Goal: Task Accomplishment & Management: Use online tool/utility

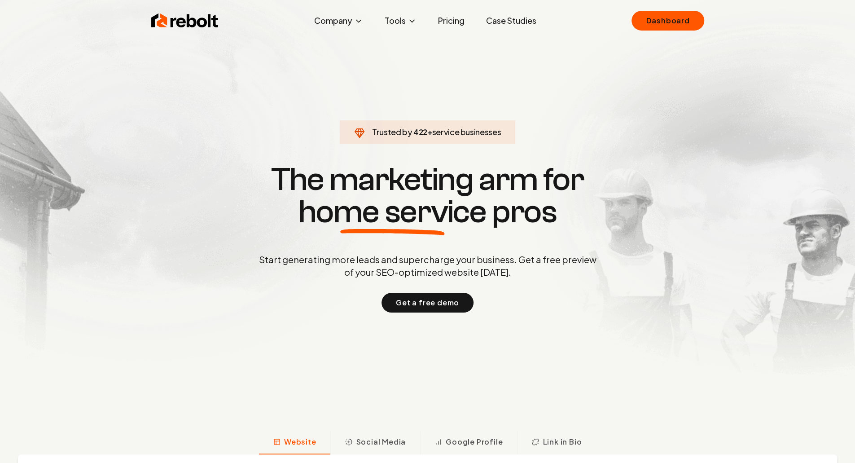
click at [643, 185] on h1 "The marketing arm for home service pros" at bounding box center [427, 195] width 431 height 65
click at [646, 19] on link "Dashboard" at bounding box center [668, 21] width 72 height 20
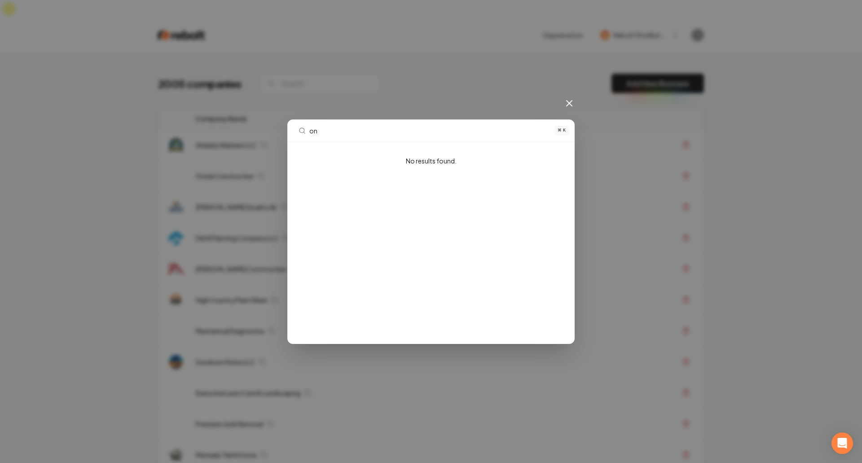
type input "o"
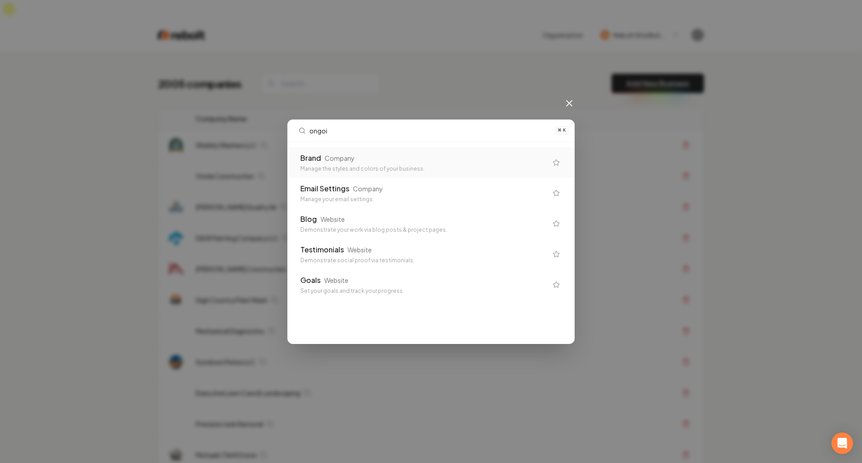
type input "ongoin"
type input "admin"
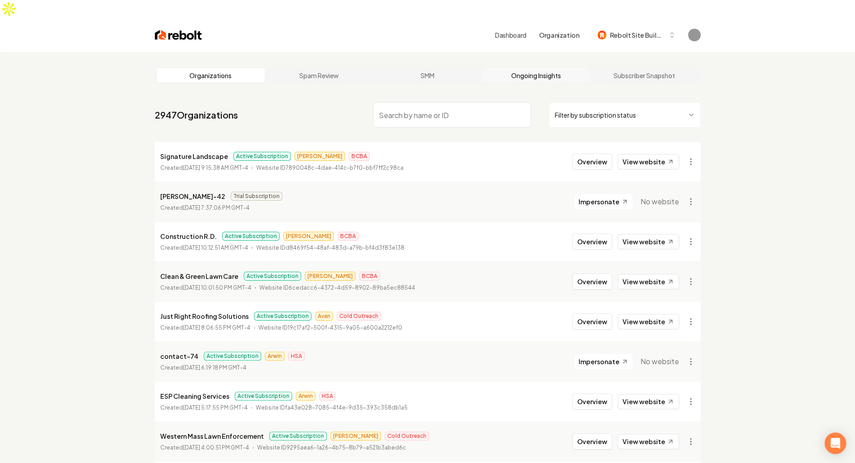
click at [535, 68] on link "Ongoing Insights" at bounding box center [536, 75] width 109 height 14
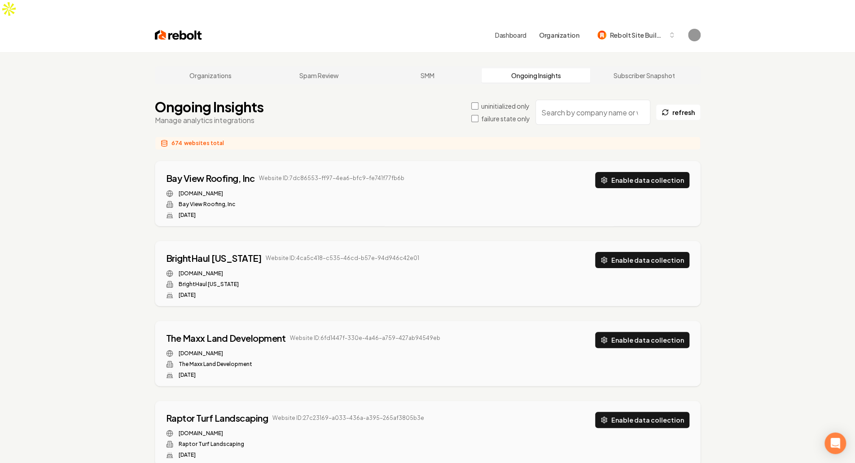
click at [636, 100] on input "search" at bounding box center [593, 112] width 115 height 25
paste input "d0297002-c27a-4d0b-b792-166c15eef54b"
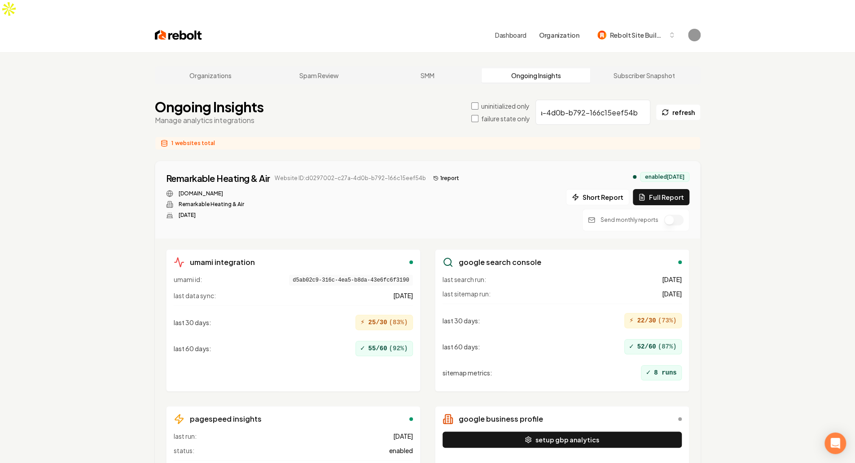
type input "d0297002-c27a-4d0b-b792-166c15eef54b"
click at [434, 176] on icon at bounding box center [436, 178] width 4 height 4
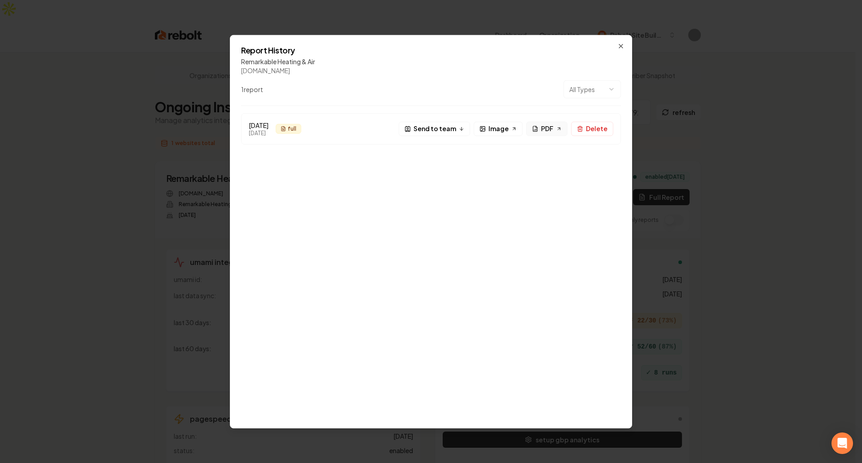
click at [555, 133] on link "PDF" at bounding box center [546, 128] width 41 height 14
click at [557, 218] on div "[DATE] [DATE] full F Send to team Image PDF Delete" at bounding box center [431, 265] width 380 height 304
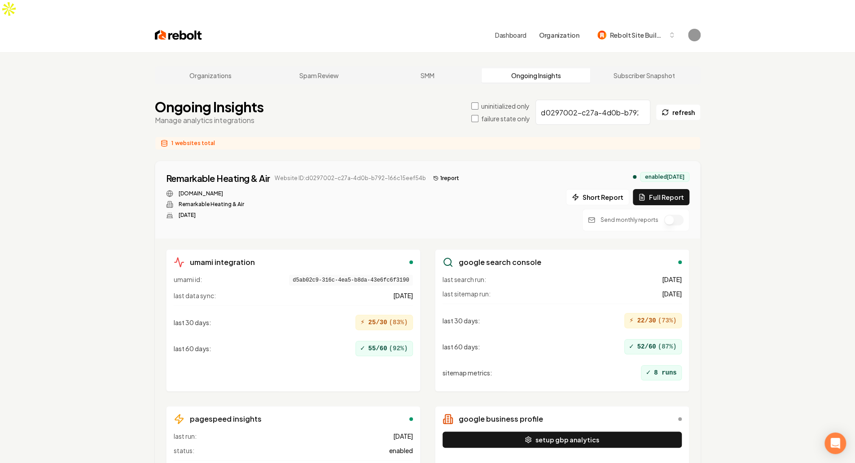
drag, startPoint x: 752, startPoint y: 85, endPoint x: 743, endPoint y: 85, distance: 8.5
click at [602, 100] on input "d0297002-c27a-4d0b-b792-166c15eef54b" at bounding box center [593, 112] width 115 height 25
paste input "[DOMAIN_NAME]"
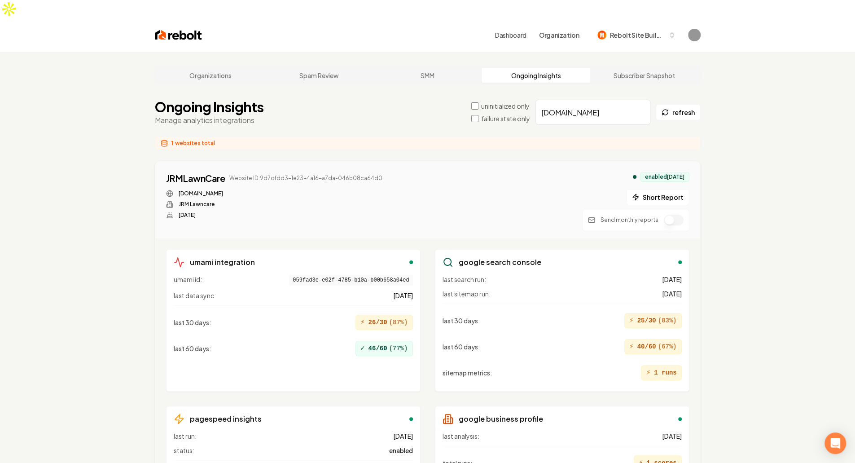
click at [428, 172] on div "JRMLawnCare Website ID: 9d7cfdd3-1e23-4a16-a7da-046b08ca64d0 [DOMAIN_NAME] JRM …" at bounding box center [428, 201] width 524 height 59
click at [733, 182] on div "Organizations Spam Review SMM Ongoing Insights Subscriber Snapshot Ongoing Insi…" at bounding box center [427, 302] width 855 height 500
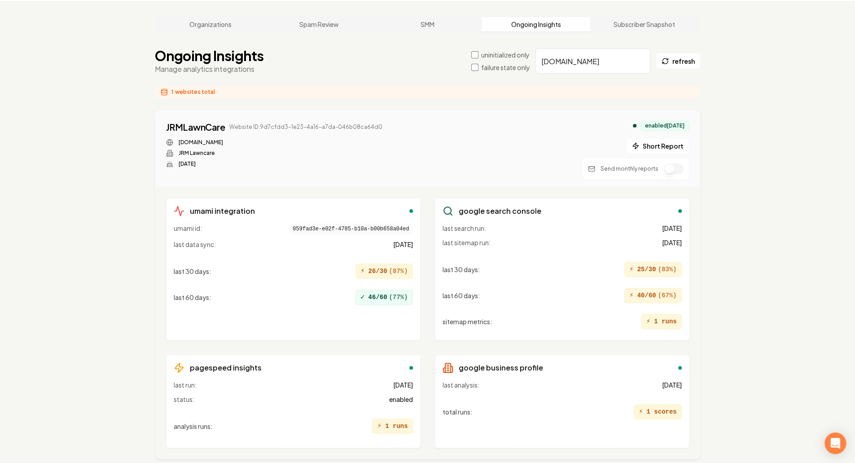
scroll to position [68, 0]
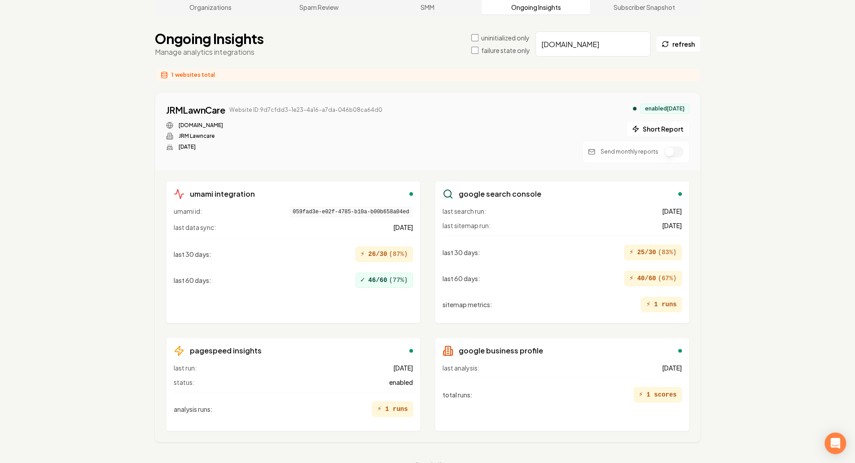
click at [656, 104] on div "enabled [DATE] Short Report Send monthly reports" at bounding box center [635, 133] width 107 height 59
click at [663, 121] on button "Short Report" at bounding box center [657, 129] width 63 height 16
click at [390, 107] on icon at bounding box center [392, 109] width 5 height 5
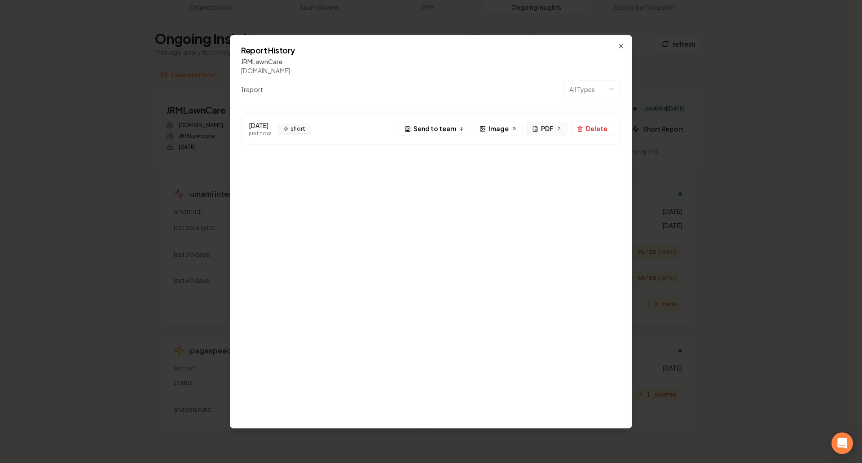
click at [548, 130] on span "PDF" at bounding box center [547, 128] width 13 height 9
click at [442, 217] on div "[DATE] just now short S Send to team Image PDF Delete" at bounding box center [431, 265] width 380 height 304
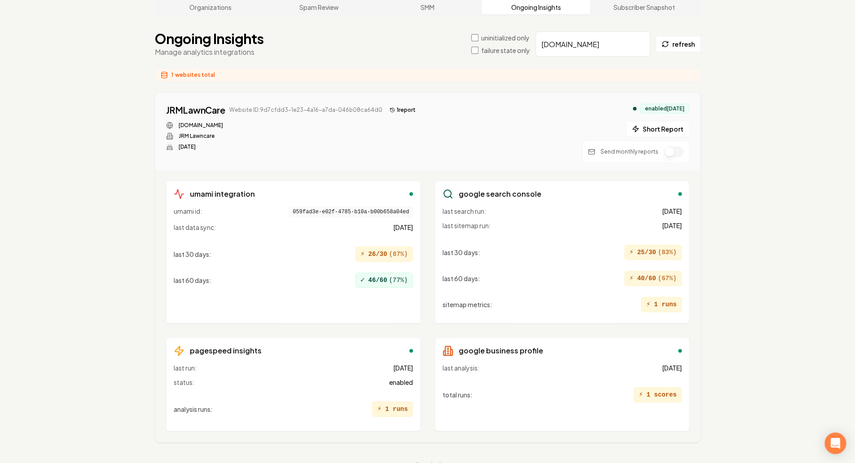
click at [611, 31] on input "[DOMAIN_NAME]" at bounding box center [593, 43] width 115 height 25
paste input "triplecrownext"
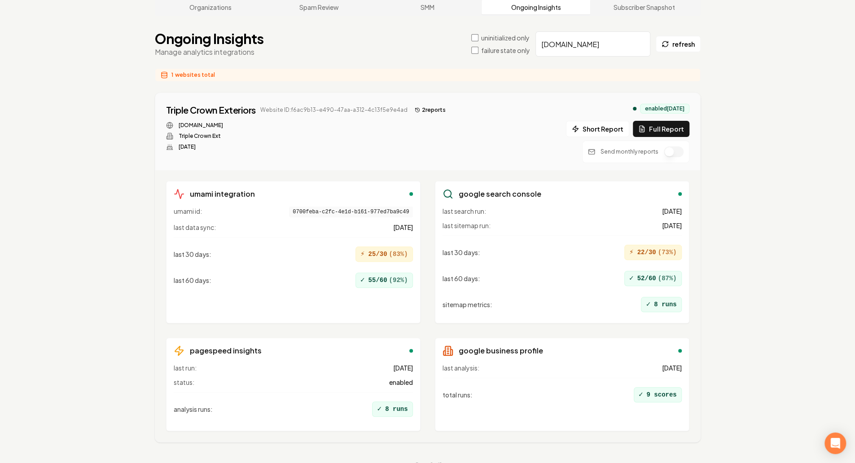
click at [573, 33] on input "[DOMAIN_NAME]" at bounding box center [593, 43] width 115 height 25
click at [423, 105] on button "2 report s" at bounding box center [430, 110] width 38 height 11
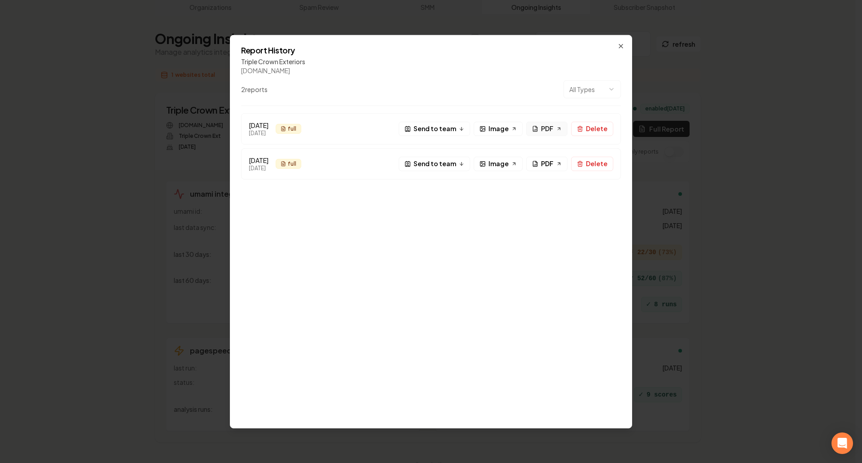
click at [544, 128] on span "PDF" at bounding box center [547, 128] width 13 height 9
drag, startPoint x: 705, startPoint y: 192, endPoint x: 712, endPoint y: 190, distance: 7.4
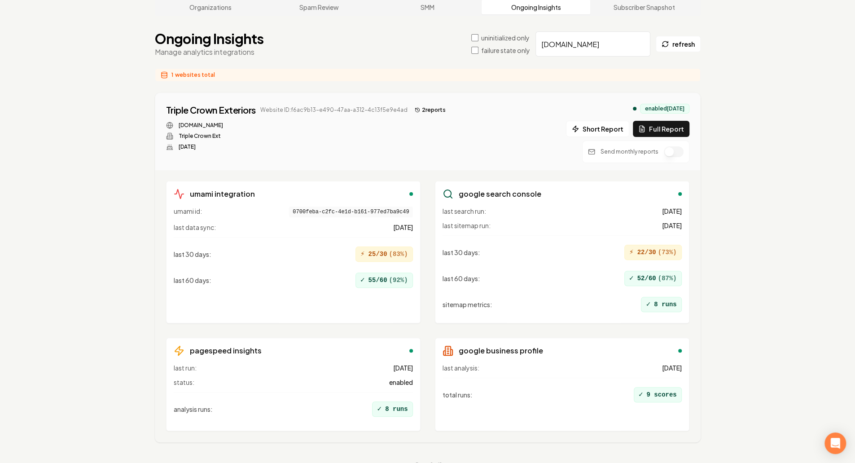
click at [598, 31] on input "[DOMAIN_NAME]" at bounding box center [593, 43] width 115 height 25
paste input "straightedgeatx"
click at [687, 36] on button "refresh" at bounding box center [678, 44] width 45 height 16
click at [451, 105] on button "3 report s" at bounding box center [453, 110] width 38 height 11
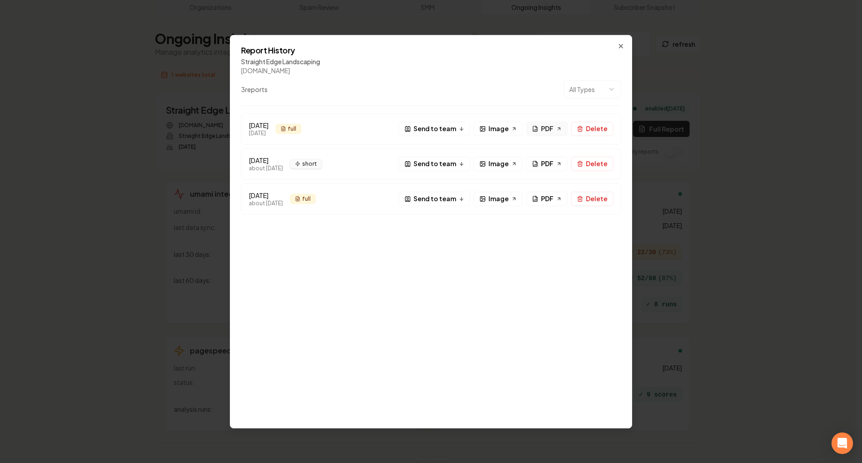
click at [547, 128] on span "PDF" at bounding box center [547, 128] width 13 height 9
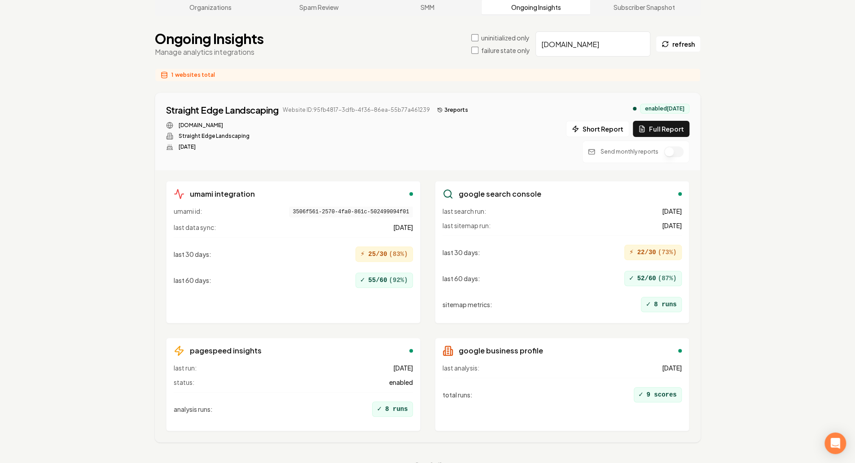
click at [571, 31] on input "[DOMAIN_NAME]" at bounding box center [593, 43] width 115 height 25
click at [572, 31] on input "[DOMAIN_NAME]" at bounding box center [593, 43] width 115 height 25
click at [599, 31] on input "[DOMAIN_NAME]" at bounding box center [593, 43] width 115 height 25
paste input "eaglelawnvt"
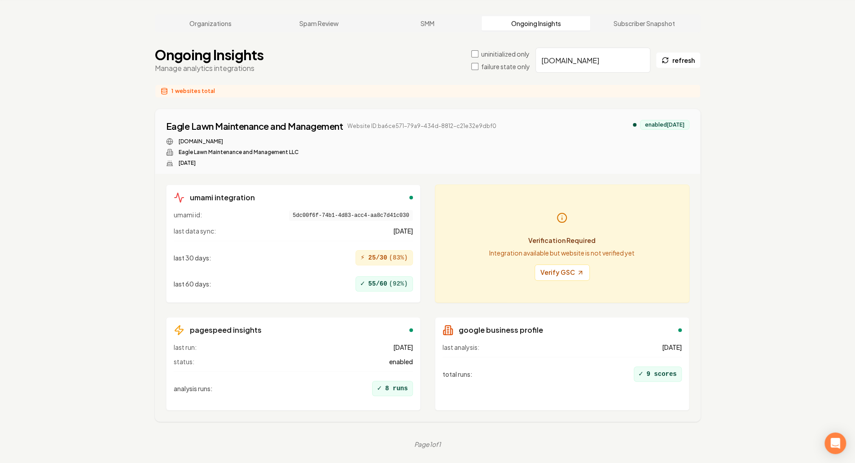
scroll to position [34, 0]
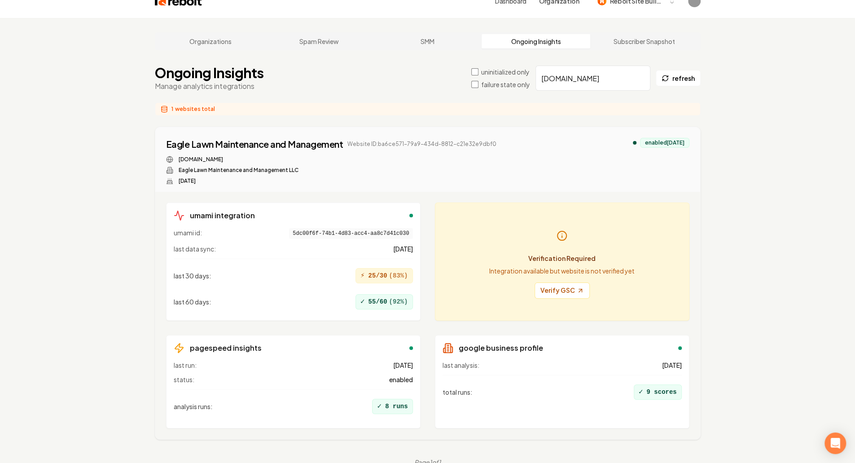
click at [717, 158] on div "Organizations Spam Review SMM Ongoing Insights Subscriber Snapshot Ongoing Insi…" at bounding box center [427, 249] width 855 height 463
click at [612, 66] on input "[DOMAIN_NAME]" at bounding box center [593, 78] width 115 height 25
paste input "[DOMAIN_NAME]"
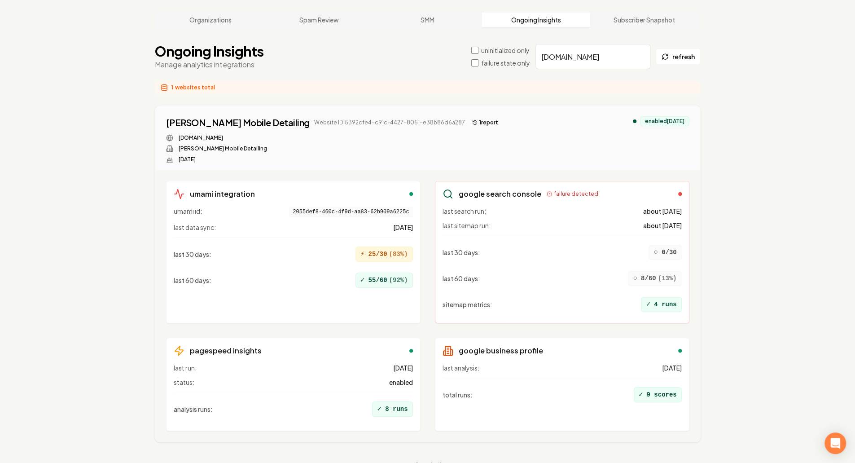
scroll to position [56, 0]
click at [469, 117] on button "1 report" at bounding box center [485, 122] width 33 height 11
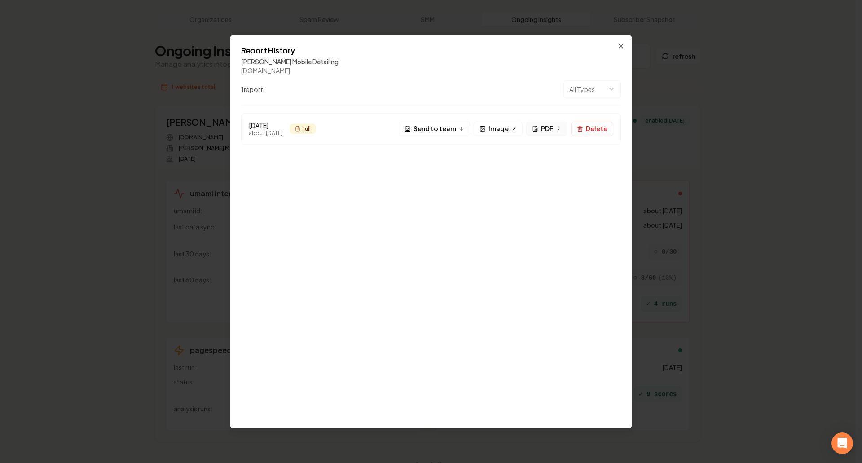
click at [560, 128] on icon at bounding box center [559, 129] width 2 height 2
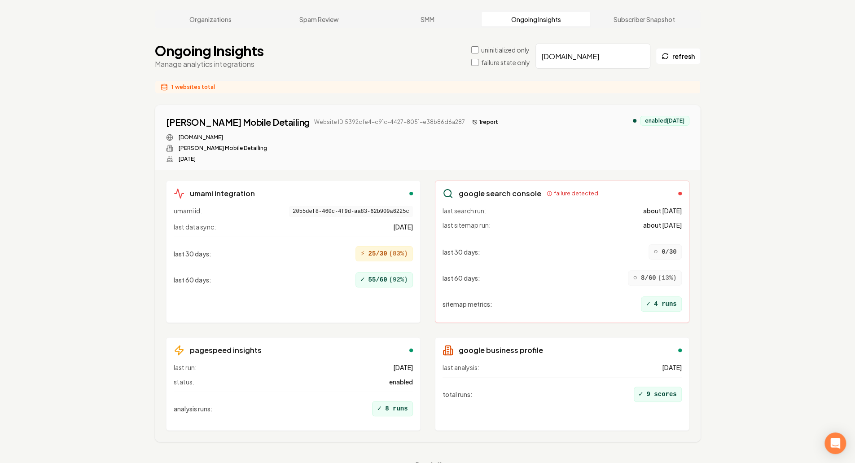
drag, startPoint x: 777, startPoint y: 144, endPoint x: 730, endPoint y: 91, distance: 70.6
click at [565, 44] on input "[DOMAIN_NAME]" at bounding box center [593, 56] width 115 height 25
click at [603, 44] on input "[DOMAIN_NAME]" at bounding box center [593, 56] width 115 height 25
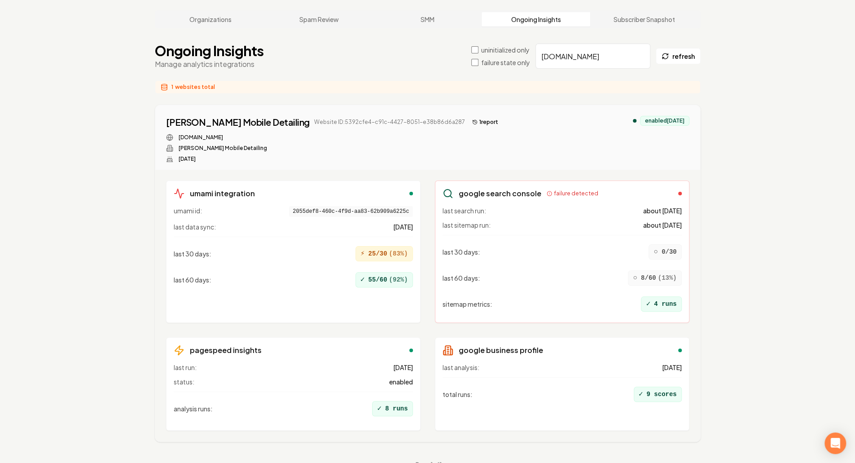
click at [603, 44] on input "[DOMAIN_NAME]" at bounding box center [593, 56] width 115 height 25
paste input "[DOMAIN_NAME]"
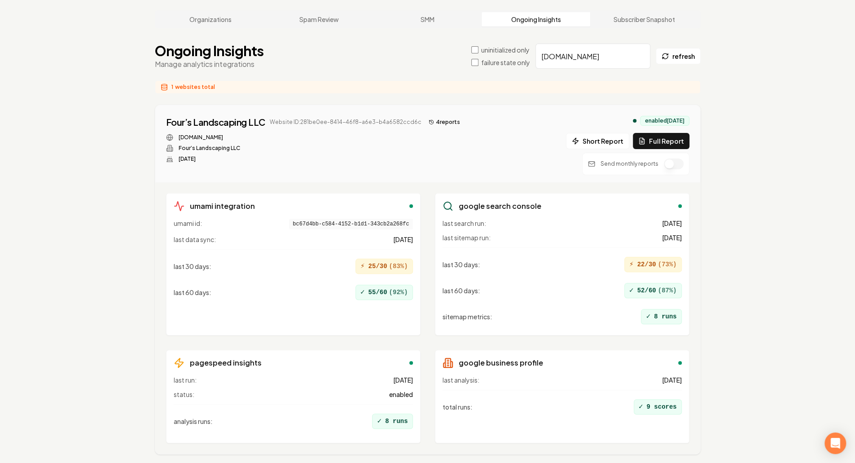
click at [439, 117] on button "4 report s" at bounding box center [444, 122] width 39 height 11
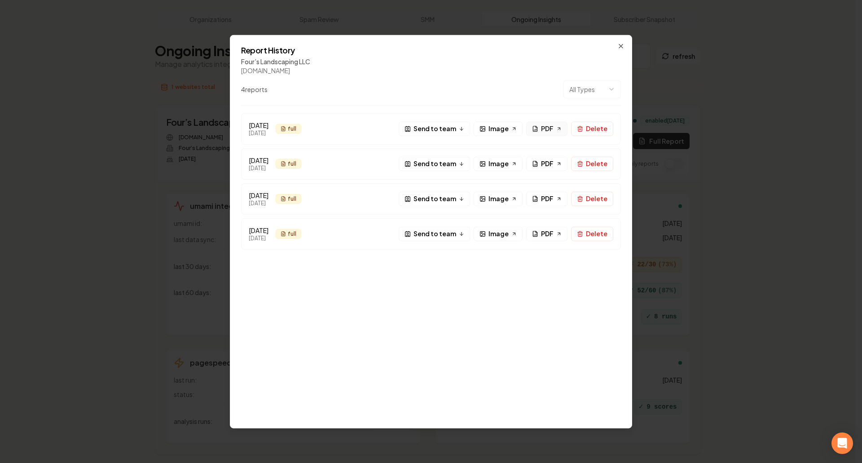
click at [564, 129] on link "PDF" at bounding box center [546, 128] width 41 height 14
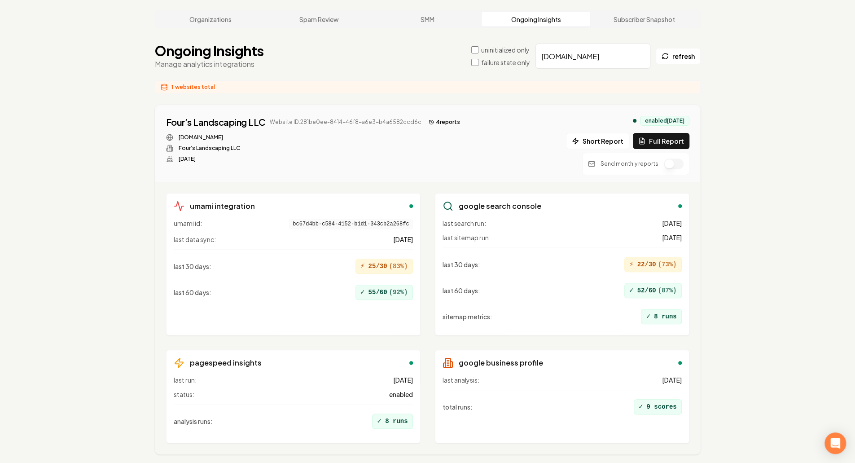
click at [596, 44] on input "[DOMAIN_NAME]" at bounding box center [593, 56] width 115 height 25
paste input "abedoors"
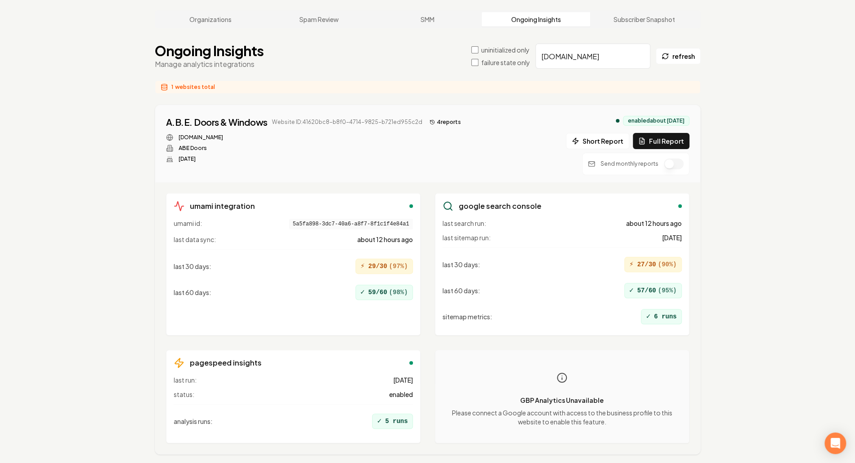
click at [430, 119] on icon at bounding box center [432, 121] width 5 height 5
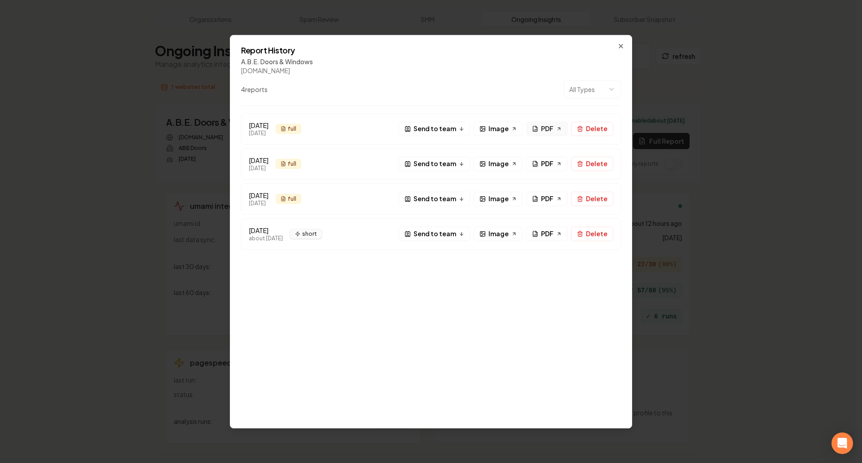
click at [547, 130] on span "PDF" at bounding box center [547, 128] width 13 height 9
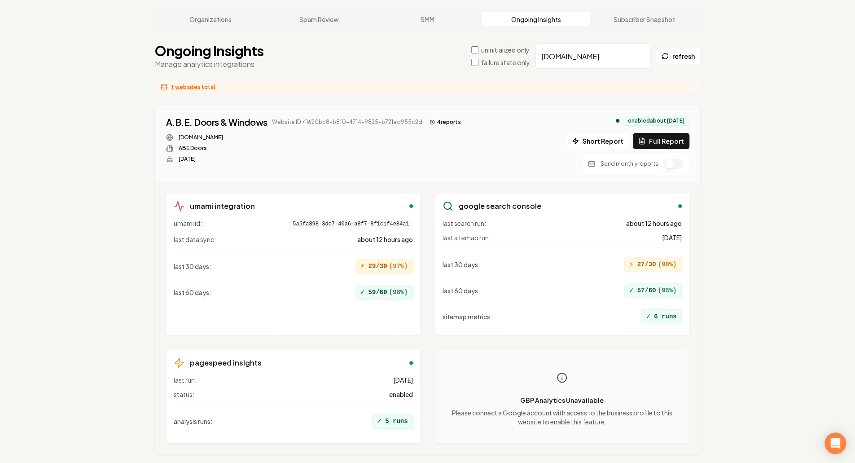
click at [612, 44] on input "[DOMAIN_NAME]" at bounding box center [593, 56] width 115 height 25
paste input "ffordableairservice"
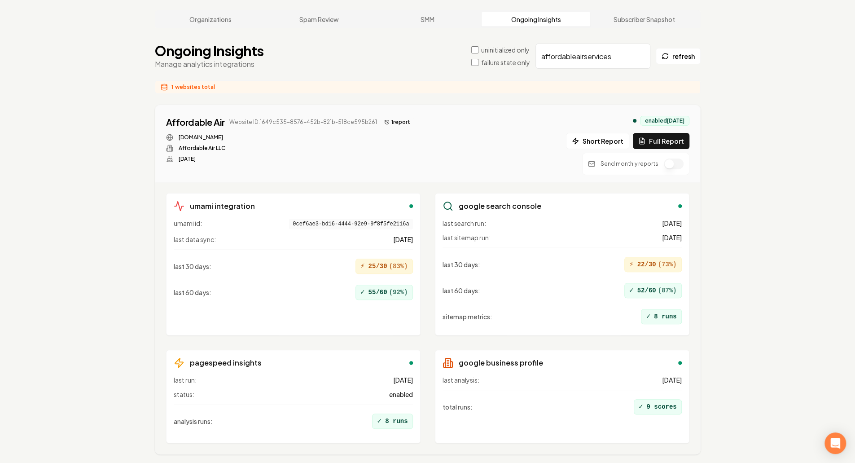
click at [384, 119] on icon at bounding box center [386, 121] width 5 height 5
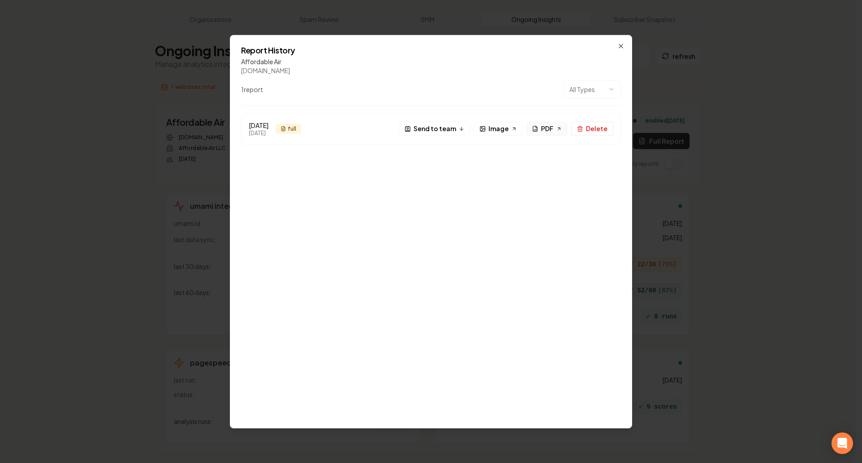
click at [550, 126] on span "PDF" at bounding box center [547, 128] width 13 height 9
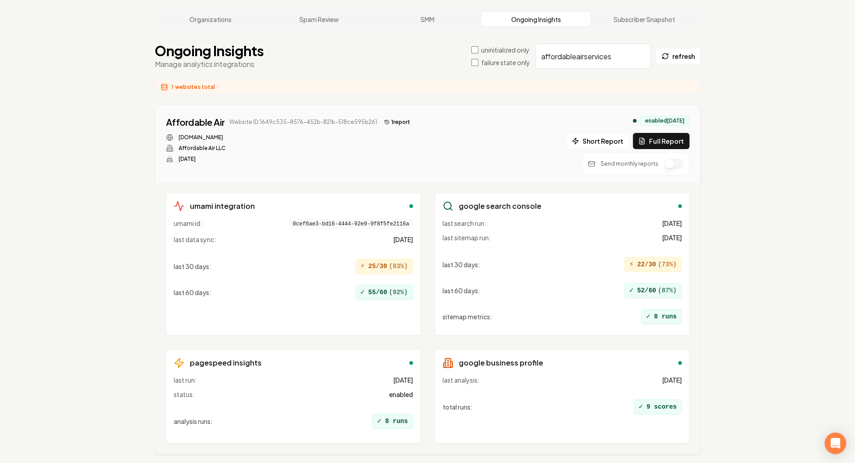
click at [592, 44] on input "affordableairservices" at bounding box center [593, 56] width 115 height 25
paste input "[DOMAIN_NAME]"
drag, startPoint x: 394, startPoint y: 100, endPoint x: 427, endPoint y: 105, distance: 33.5
click at [395, 119] on span "Website ID: cf846c38-39c4-4652-8699-76d0f24fbfa5" at bounding box center [341, 122] width 151 height 7
click at [428, 117] on button "3 report s" at bounding box center [440, 122] width 38 height 11
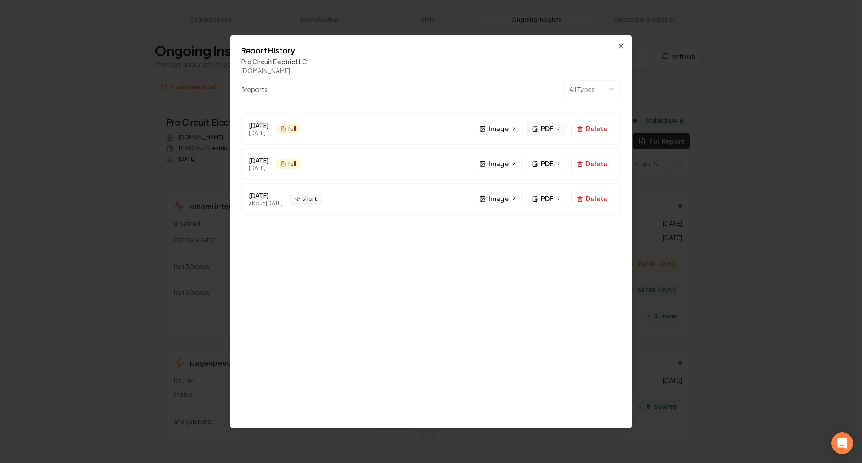
click at [531, 126] on link "PDF" at bounding box center [546, 128] width 41 height 14
click at [621, 45] on icon "button" at bounding box center [620, 45] width 7 height 7
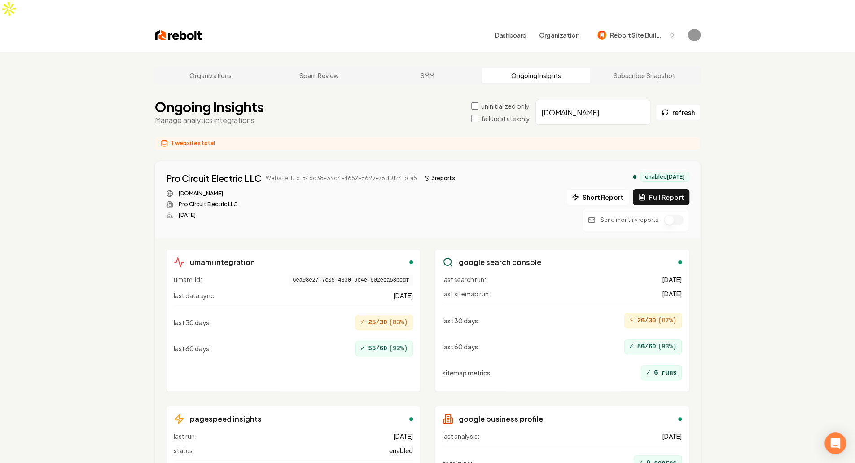
click at [601, 100] on input "[DOMAIN_NAME]" at bounding box center [593, 112] width 115 height 25
paste input "mendozalawntx"
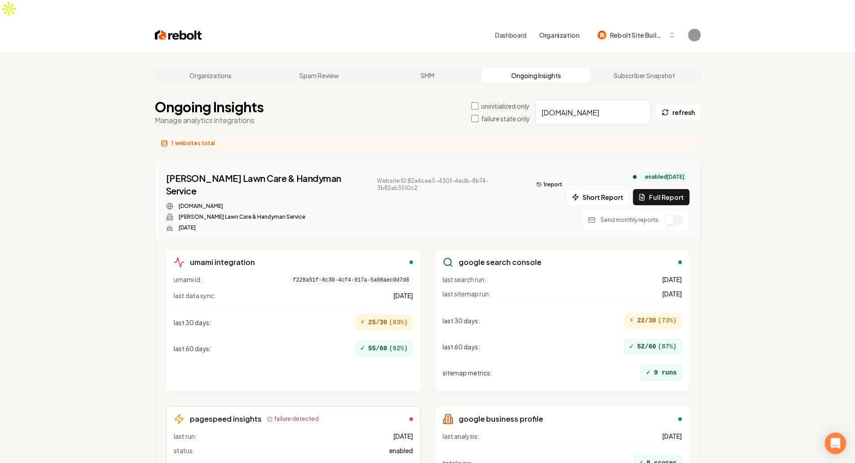
drag, startPoint x: 679, startPoint y: 178, endPoint x: 509, endPoint y: 159, distance: 171.3
click at [523, 172] on div "[PERSON_NAME] Lawn Care & Handyman Service Website ID: 82a4cee5-430f-4edb-8b74-…" at bounding box center [428, 201] width 524 height 59
click at [533, 179] on button "1 report" at bounding box center [549, 184] width 33 height 11
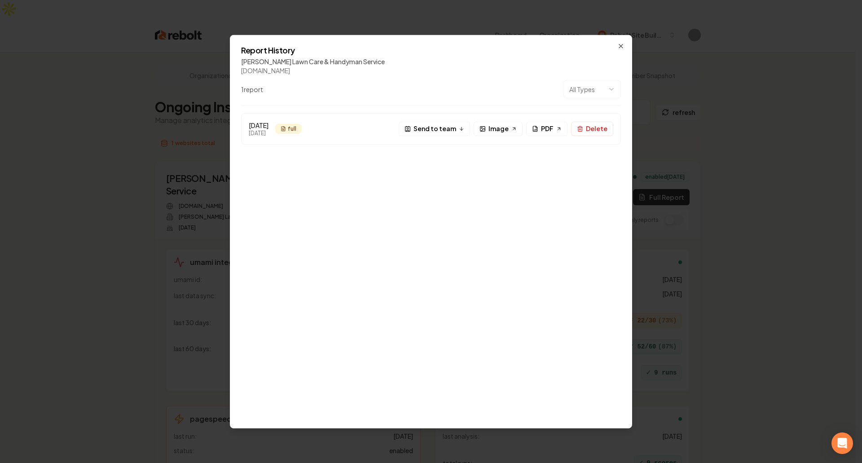
click at [282, 57] on div "[PERSON_NAME] Lawn Care & Handyman Service" at bounding box center [431, 61] width 380 height 9
click at [553, 131] on span "PDF" at bounding box center [547, 128] width 13 height 9
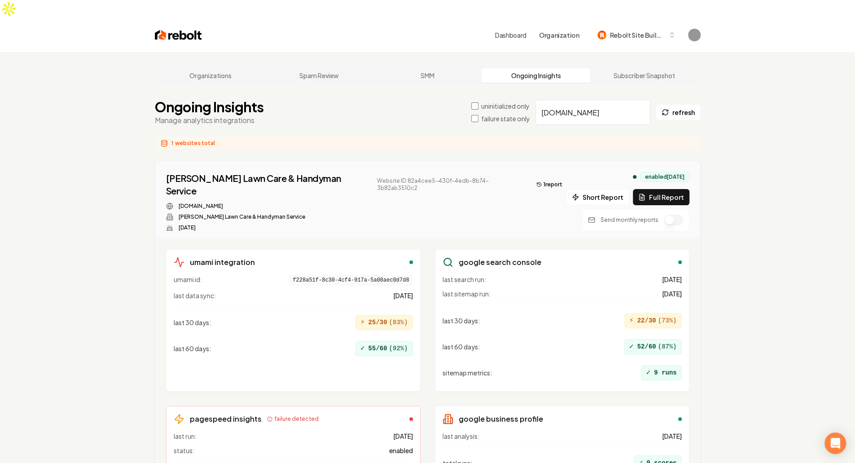
click at [489, 204] on div "[PERSON_NAME] Lawn Care & Handyman Service Website ID: 82a4cee5-430f-4edb-8b74-…" at bounding box center [428, 201] width 524 height 59
click at [579, 100] on input "[DOMAIN_NAME]" at bounding box center [593, 112] width 115 height 25
paste input "pinegroveremodeling"
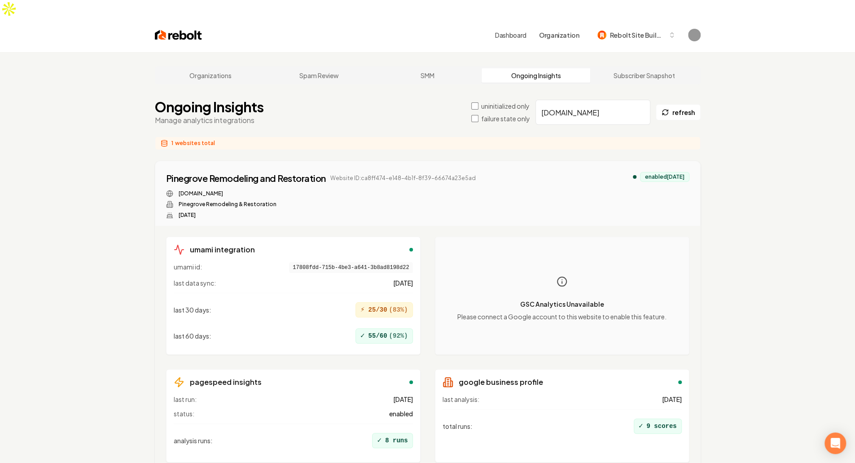
click at [492, 172] on div "Pinegrove Remodeling and Restoration Website ID: ca8ff474-e148-4b1f-8f39-66674a…" at bounding box center [428, 195] width 524 height 47
drag, startPoint x: 611, startPoint y: 98, endPoint x: 618, endPoint y: 98, distance: 7.2
click at [611, 100] on input "[DOMAIN_NAME]" at bounding box center [593, 112] width 115 height 25
paste input "mattslandscapes"
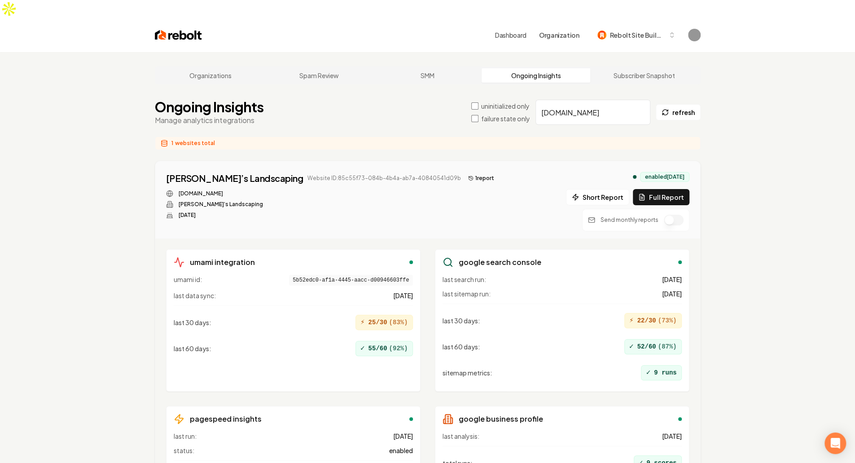
click at [465, 173] on button "1 report" at bounding box center [481, 178] width 33 height 11
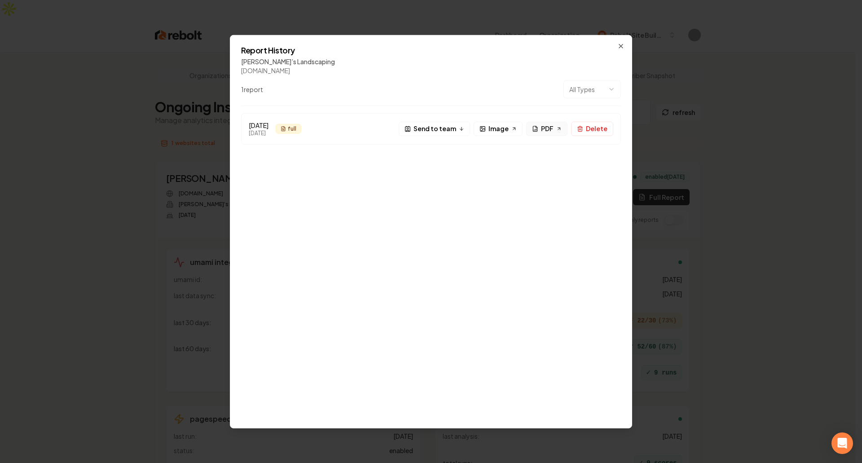
click at [548, 126] on span "PDF" at bounding box center [547, 128] width 13 height 9
click at [612, 160] on div "[DATE] [DATE] full F Send to team Image PDF Delete" at bounding box center [431, 265] width 380 height 304
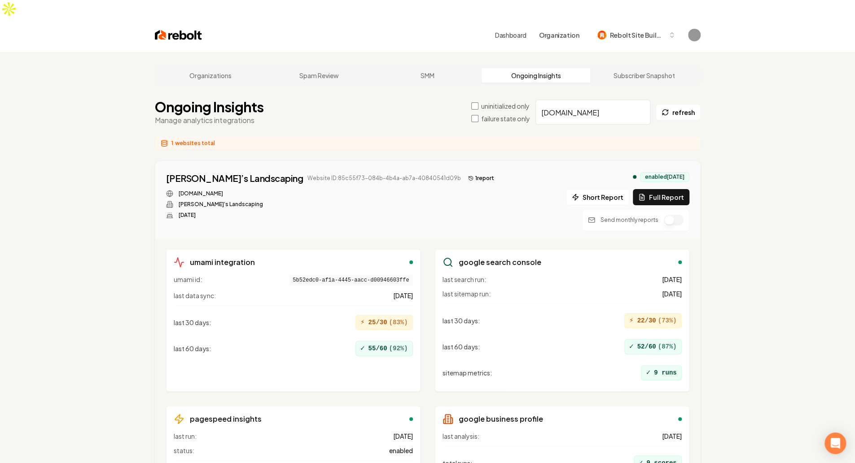
click at [595, 100] on input "[DOMAIN_NAME]" at bounding box center [593, 112] width 115 height 25
paste input "ranchomirageroofing"
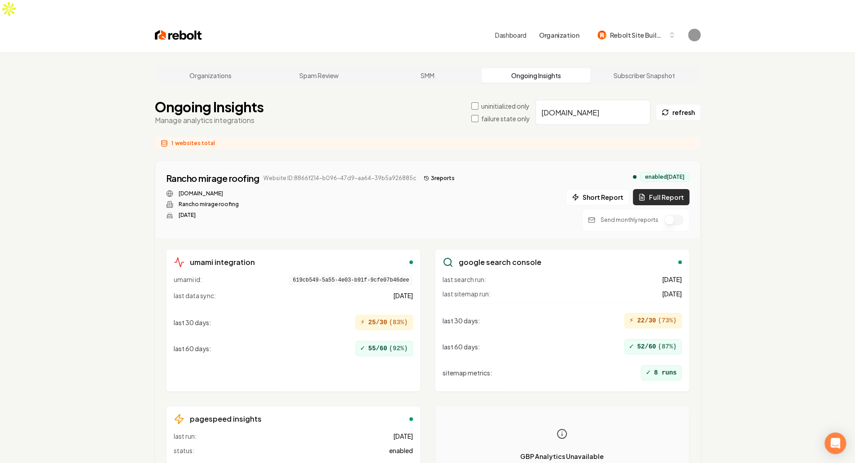
type input "[DOMAIN_NAME]"
drag, startPoint x: 666, startPoint y: 173, endPoint x: 636, endPoint y: 160, distance: 33.4
click at [666, 189] on button "Full Report" at bounding box center [661, 197] width 57 height 16
click at [425, 173] on button "3 report s" at bounding box center [439, 178] width 38 height 11
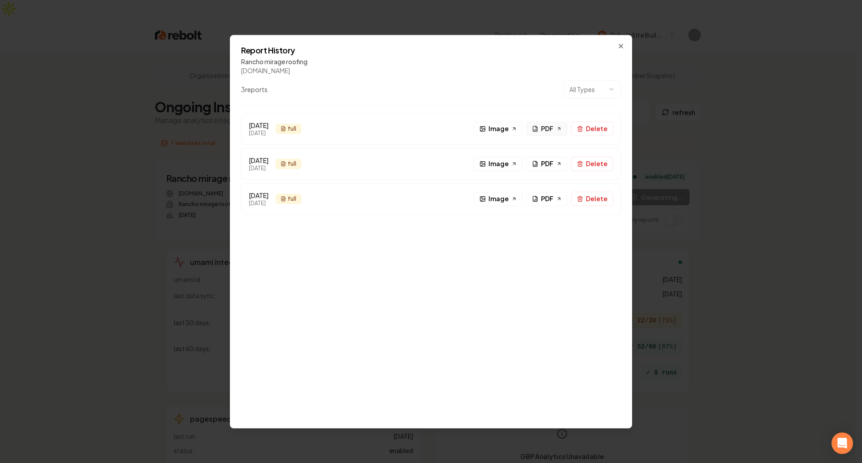
click at [541, 131] on link "PDF" at bounding box center [546, 128] width 41 height 14
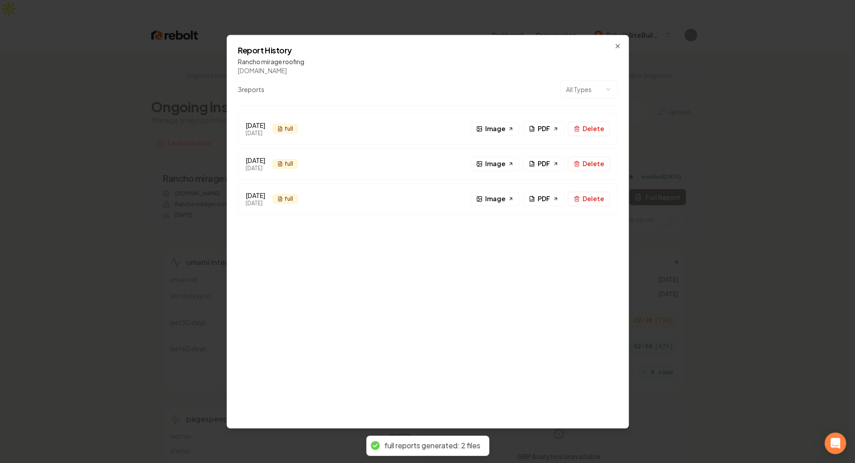
drag, startPoint x: 800, startPoint y: 40, endPoint x: 713, endPoint y: 77, distance: 94.2
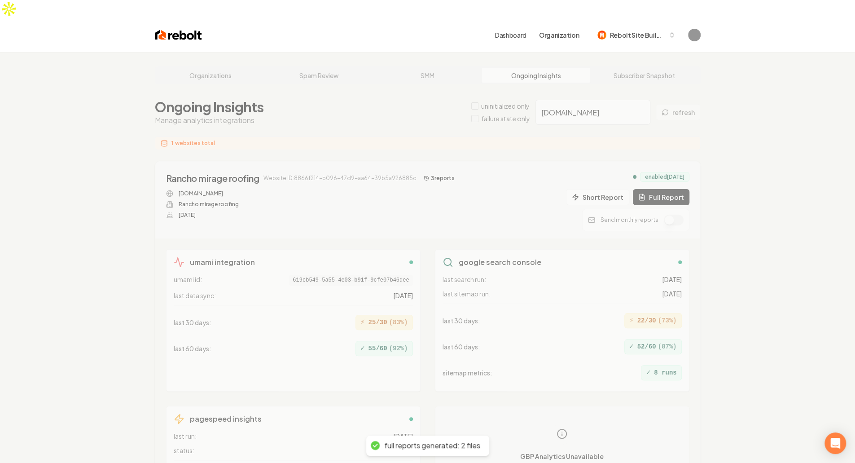
click at [599, 89] on div "Organizations Spam Review SMM Ongoing Insights Subscriber Snapshot Ongoing Insi…" at bounding box center [427, 302] width 855 height 500
click at [599, 90] on div "Organizations Spam Review SMM Ongoing Insights Subscriber Snapshot Ongoing Insi…" at bounding box center [427, 302] width 855 height 500
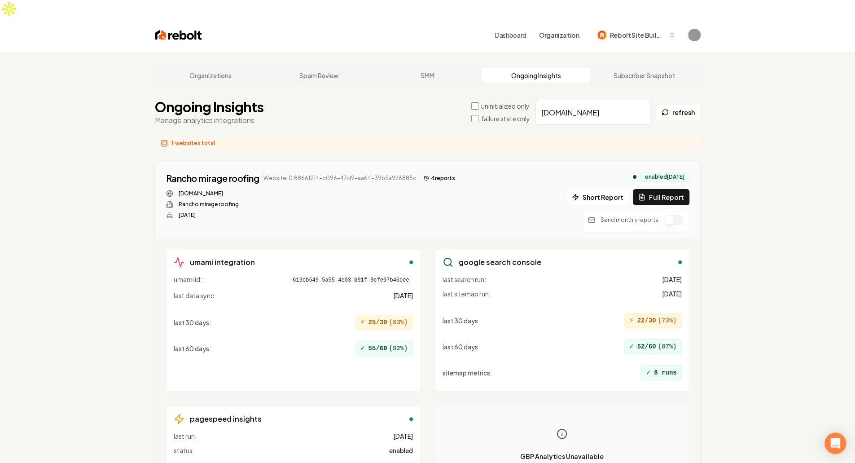
click at [620, 103] on input "[DOMAIN_NAME]" at bounding box center [593, 112] width 115 height 25
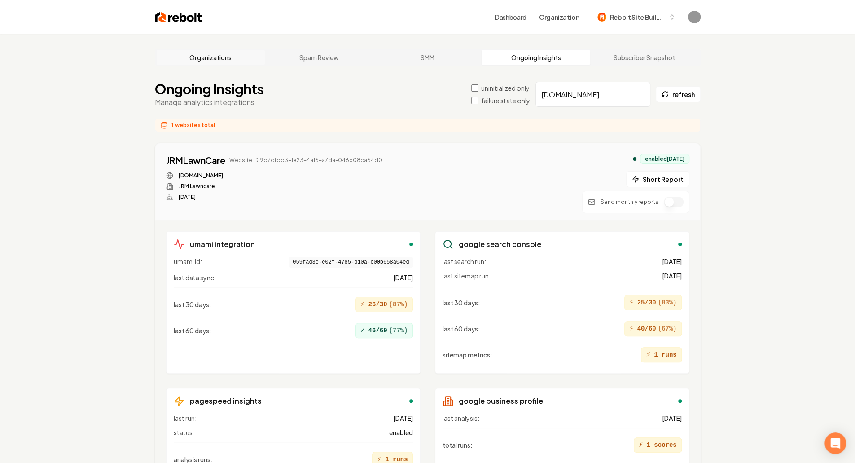
click at [210, 60] on link "Organizations" at bounding box center [211, 57] width 109 height 14
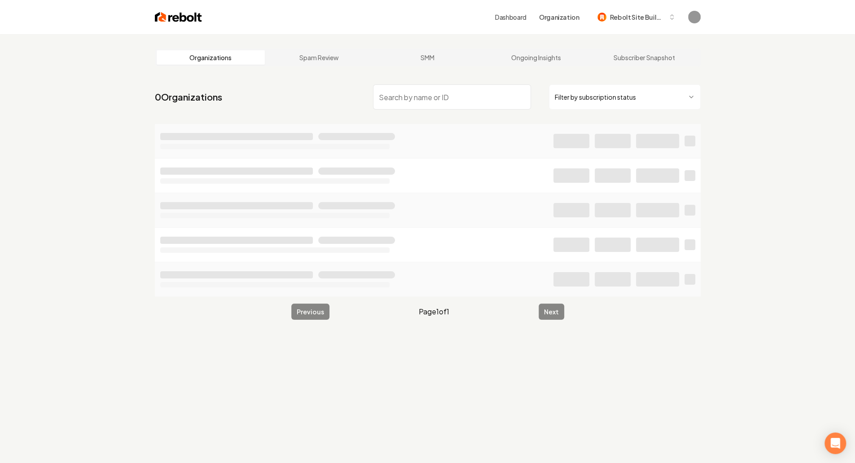
click at [435, 96] on input "search" at bounding box center [452, 96] width 158 height 25
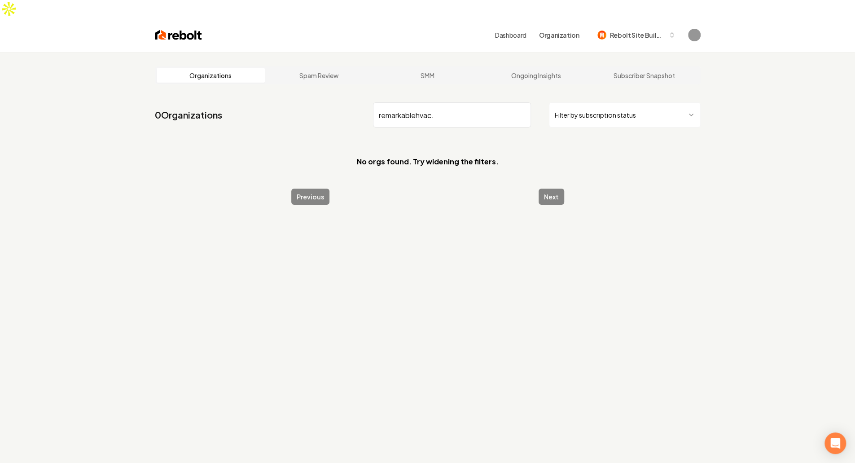
type input "remarkablehvac"
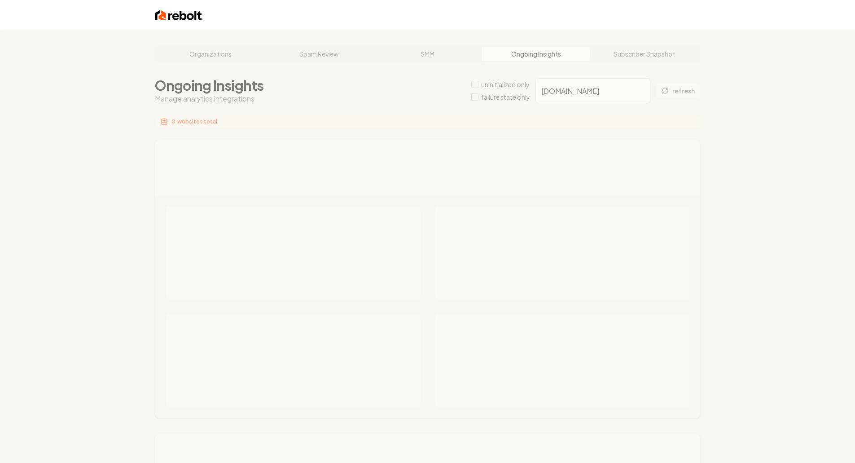
drag, startPoint x: 0, startPoint y: 0, endPoint x: 352, endPoint y: 0, distance: 352.5
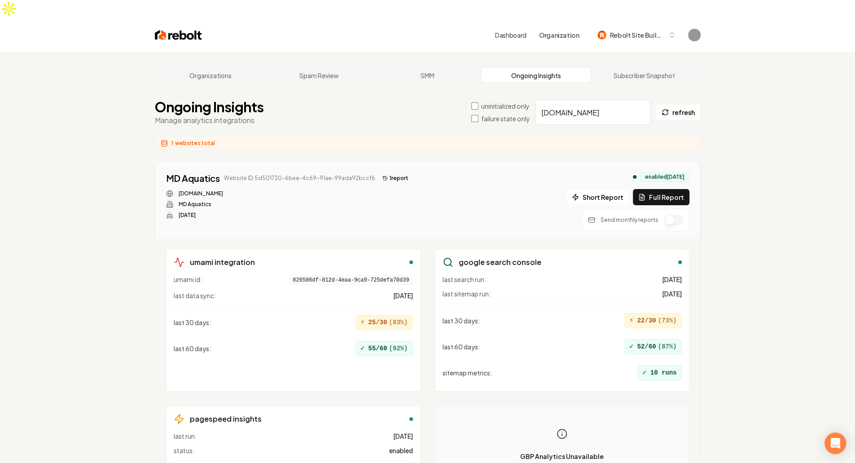
drag, startPoint x: 412, startPoint y: 154, endPoint x: 398, endPoint y: 160, distance: 15.1
click at [411, 172] on div "MD Aquatics Website ID: 5d501720-6bee-4c69-91ae-99ada92bccf6 1 report [DOMAIN_N…" at bounding box center [428, 201] width 524 height 59
click at [398, 173] on button "1 report" at bounding box center [395, 178] width 33 height 11
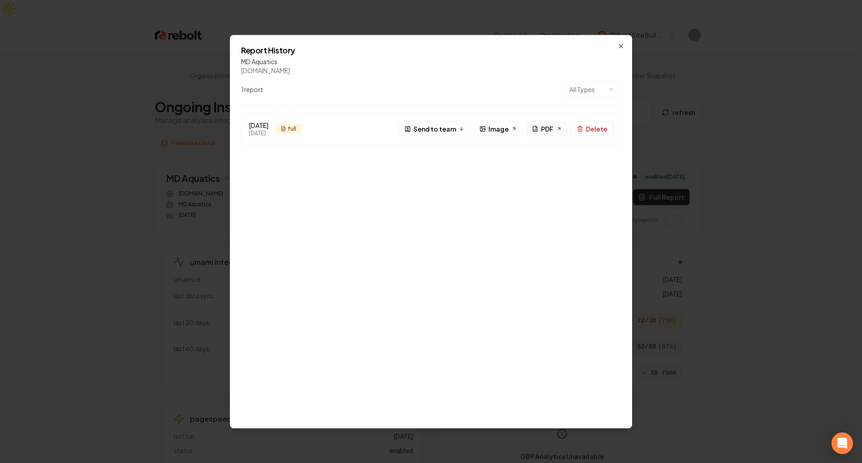
click at [554, 126] on span "PDF" at bounding box center [547, 128] width 13 height 9
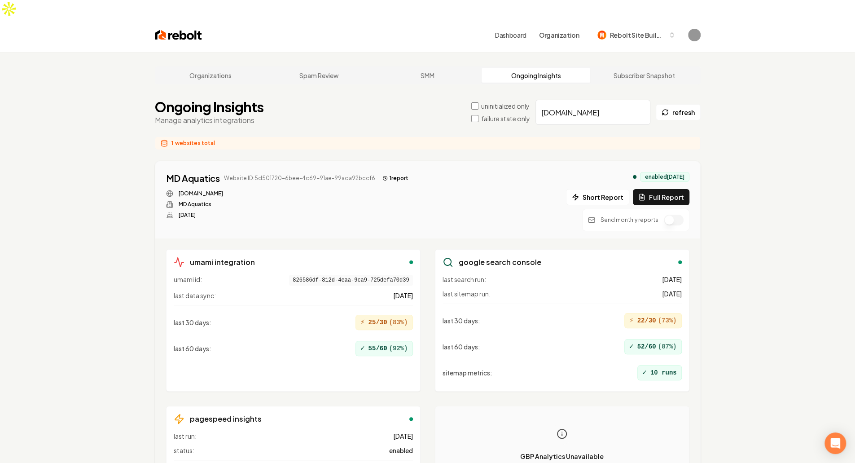
click at [613, 100] on input "[DOMAIN_NAME]" at bounding box center [593, 112] width 115 height 25
paste input "txpwork"
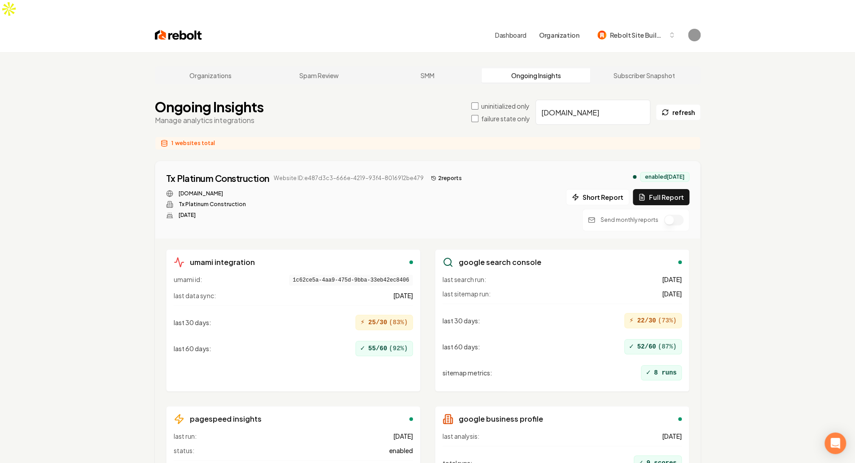
click at [443, 173] on button "2 report s" at bounding box center [446, 178] width 38 height 11
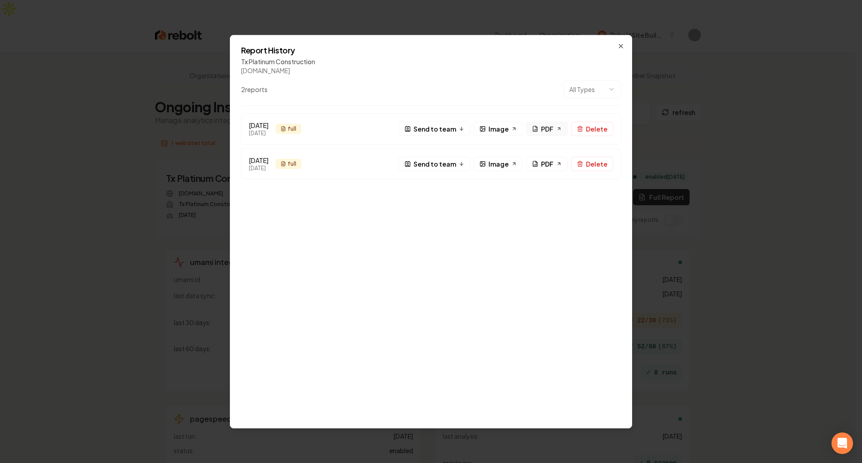
click at [553, 125] on span "PDF" at bounding box center [547, 128] width 13 height 9
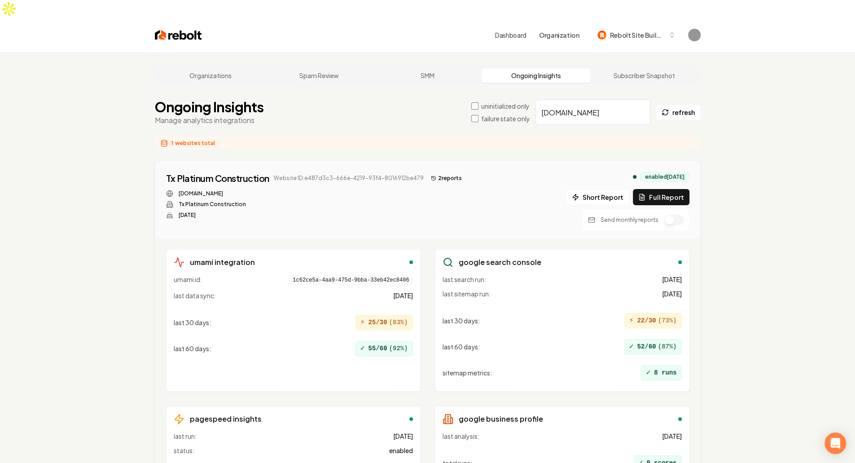
click at [612, 100] on input "txpworks.com" at bounding box center [593, 112] width 115 height 25
paste input "marnachoutdoorservice"
click at [758, 98] on div "Organizations Spam Review SMM Ongoing Insights Subscriber Snapshot Ongoing Insi…" at bounding box center [427, 302] width 855 height 500
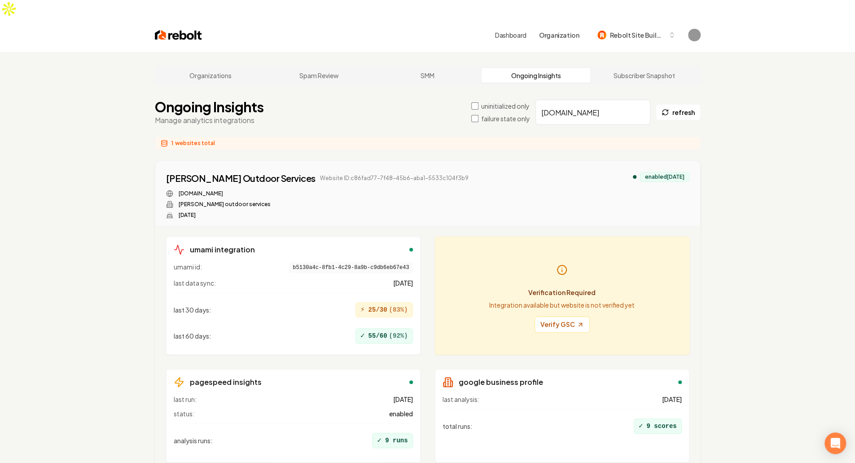
drag, startPoint x: 431, startPoint y: 152, endPoint x: 449, endPoint y: 159, distance: 19.8
click at [431, 161] on div "Marnach Outdoor Services Website ID: c86fad77-7f48-45b6-aba1-5533c104f3b9 marna…" at bounding box center [427, 193] width 545 height 65
click at [451, 172] on div "Marnach Outdoor Services Website ID: c86fad77-7f48-45b6-aba1-5533c104f3b9 marna…" at bounding box center [428, 195] width 524 height 47
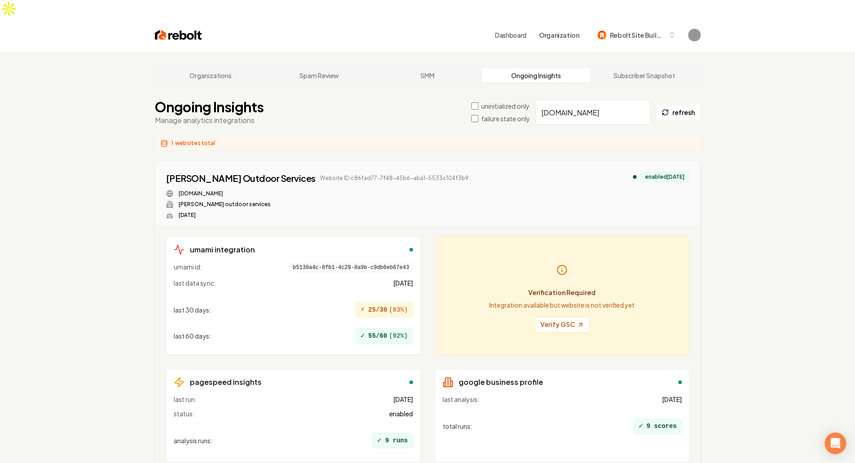
click at [589, 100] on input "marnachoutdoorservices.com" at bounding box center [593, 112] width 115 height 25
paste input "sunshinecleaningservices.net"
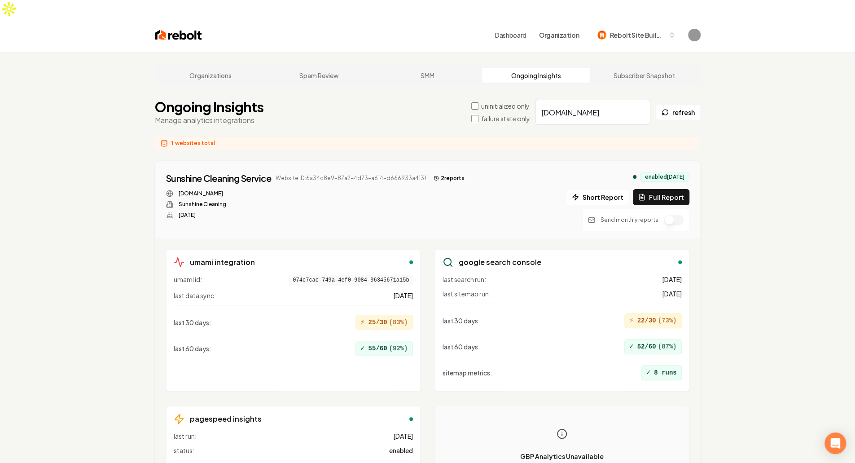
click at [601, 100] on input "sunshinecleaningservices.net" at bounding box center [593, 112] width 115 height 25
click at [448, 161] on div "Sunshine Cleaning Service Website ID: 6a34c8e9-87a2-4d73-a614-d666933a413f 2 re…" at bounding box center [427, 199] width 545 height 77
click at [451, 173] on button "2 report s" at bounding box center [449, 178] width 38 height 11
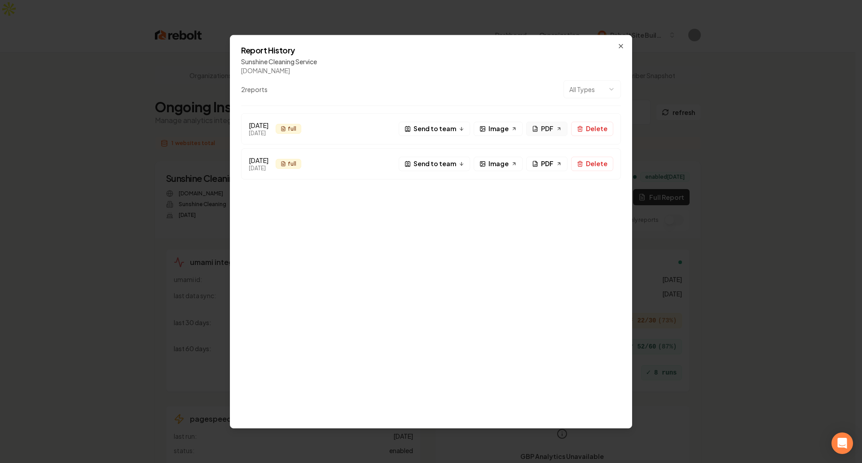
click at [538, 128] on icon at bounding box center [535, 128] width 6 height 6
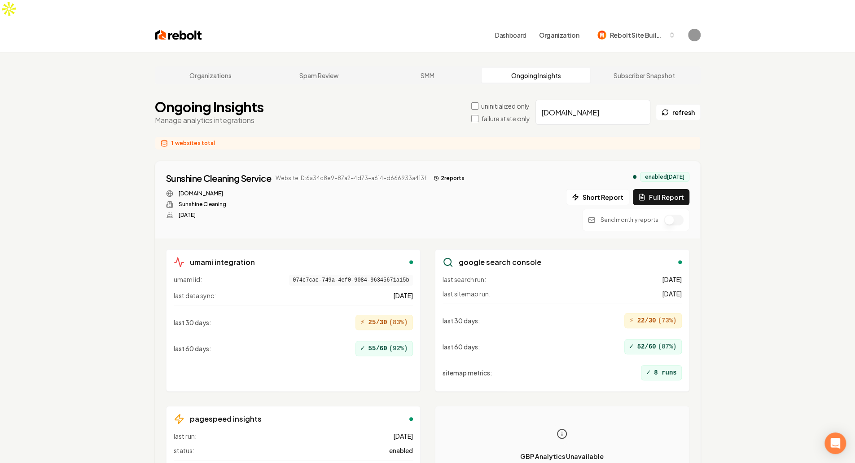
drag, startPoint x: 729, startPoint y: 213, endPoint x: 699, endPoint y: 172, distance: 50.7
click at [618, 100] on input "sunshinecleaningservices.net" at bounding box center [593, 112] width 115 height 25
paste input "toptierceramics.com"
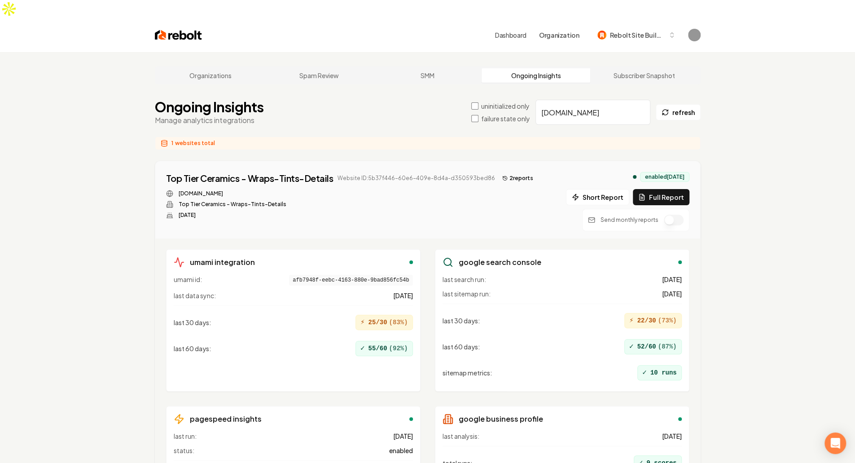
click at [497, 172] on div "Top Tier Ceramics - Wraps-Tints-Details Website ID: 5b37f446-60e6-409e-8d4a-d35…" at bounding box center [351, 178] width 371 height 13
click at [499, 173] on button "2 report s" at bounding box center [518, 178] width 38 height 11
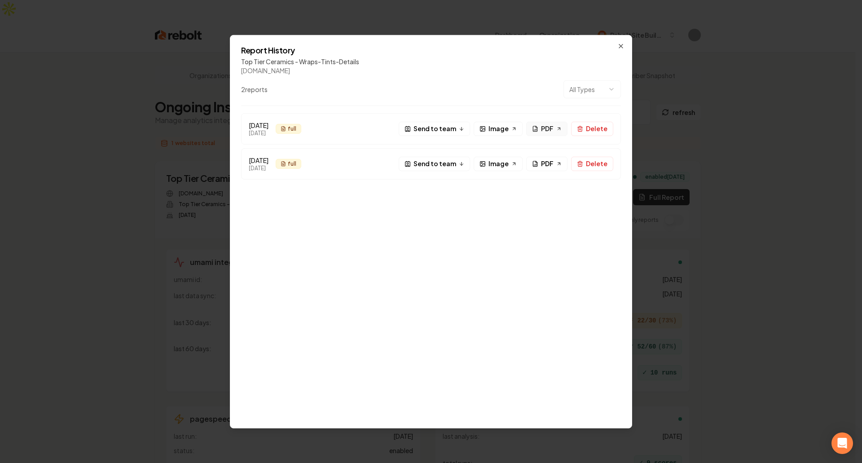
click at [543, 128] on span "PDF" at bounding box center [547, 128] width 13 height 9
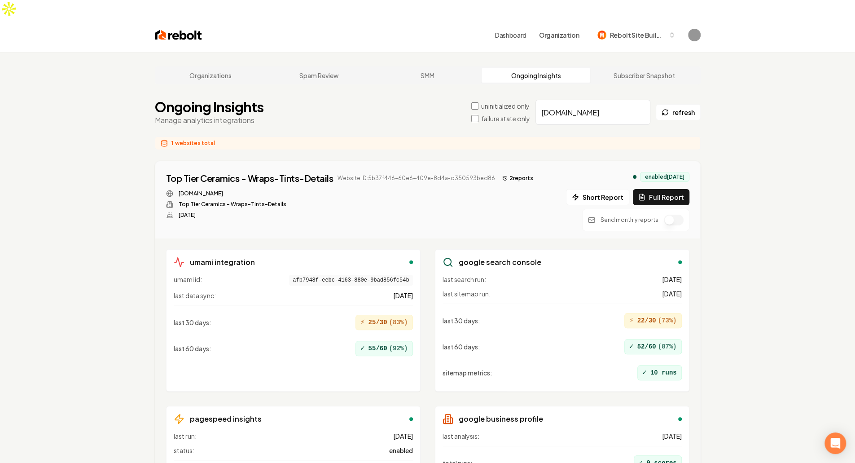
click at [591, 100] on input "toptierceramics.com" at bounding box center [593, 112] width 115 height 25
paste input "walkersoutdoorlandscape"
type input "walkersoutdoorlandscape.com"
click at [485, 173] on button "1 report" at bounding box center [501, 178] width 33 height 11
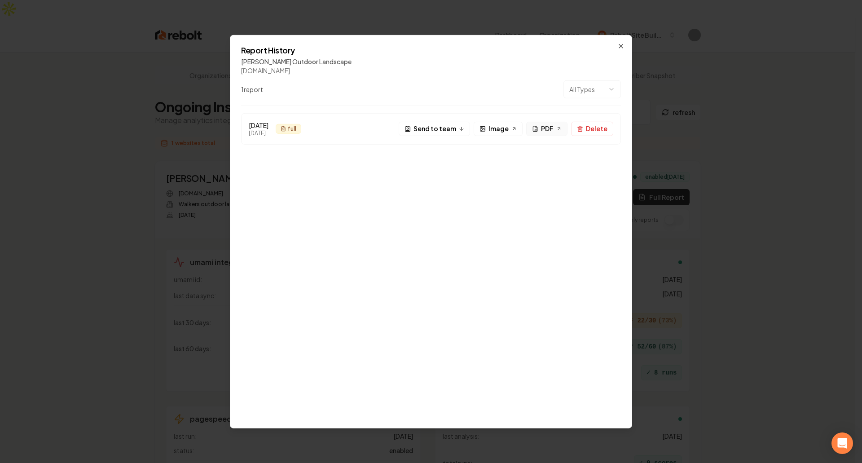
click at [552, 128] on span "PDF" at bounding box center [547, 128] width 13 height 9
drag, startPoint x: 389, startPoint y: 175, endPoint x: 124, endPoint y: 230, distance: 270.6
click at [378, 177] on div "[DATE] [DATE] full F Send to team Image PDF Delete" at bounding box center [431, 265] width 380 height 304
